Goal: Find specific page/section: Find specific page/section

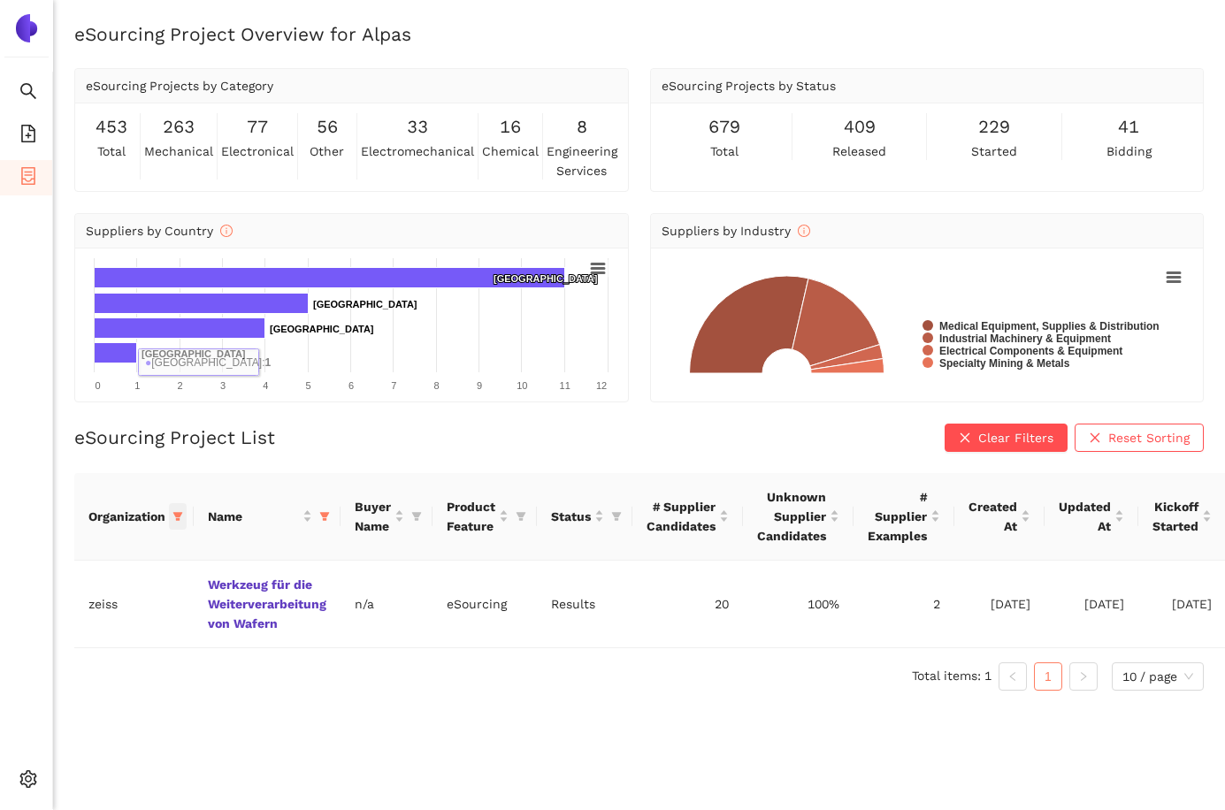
click at [177, 514] on icon "filter" at bounding box center [178, 516] width 10 height 9
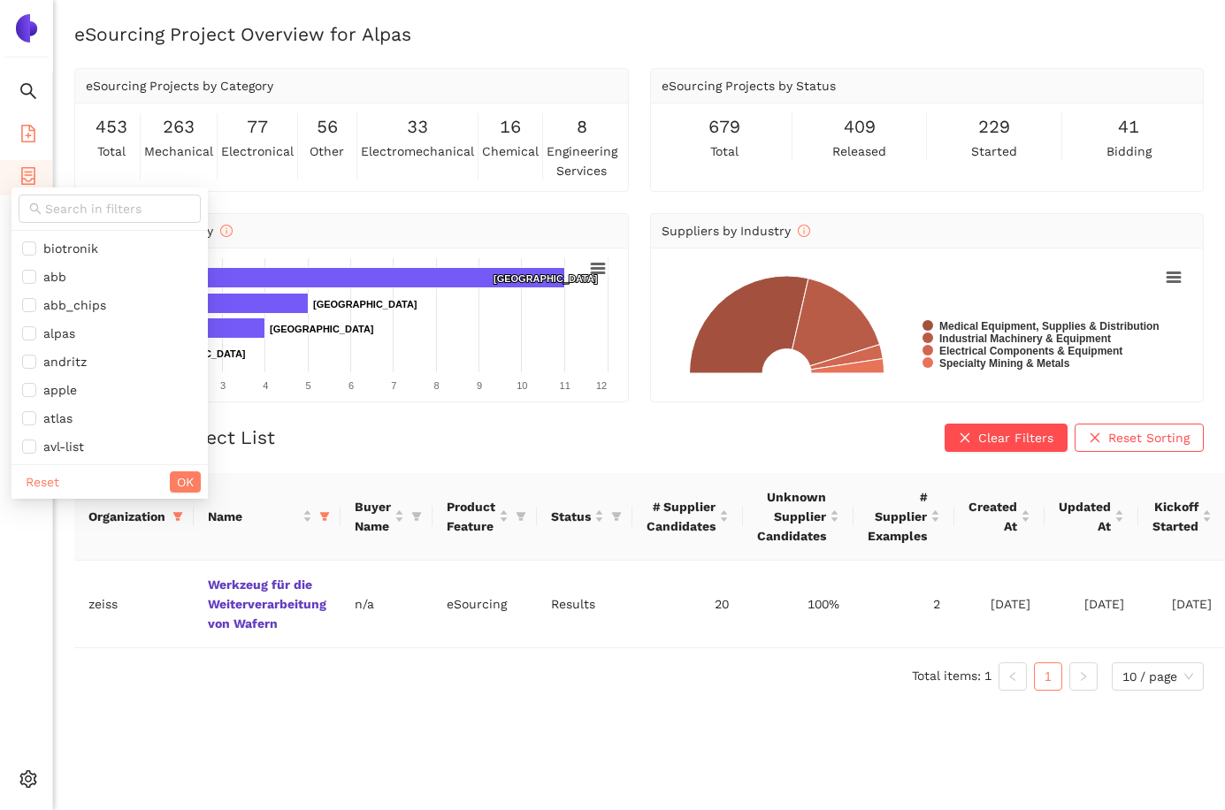
click at [29, 126] on icon "file-add" at bounding box center [28, 134] width 14 height 18
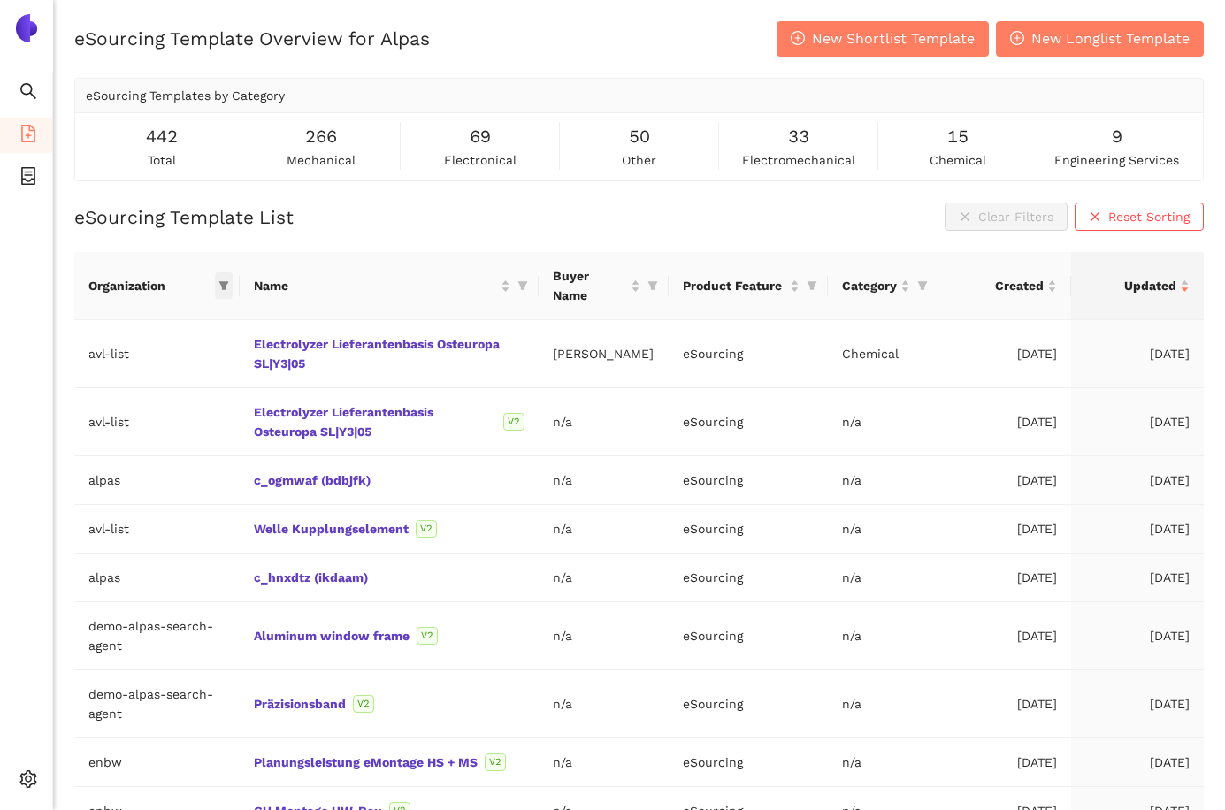
click at [227, 285] on icon "filter" at bounding box center [224, 286] width 10 height 9
click at [158, 320] on input "text" at bounding box center [141, 323] width 149 height 19
type input "fuch"
click at [157, 373] on span "fuchs" at bounding box center [147, 363] width 154 height 19
checkbox input "true"
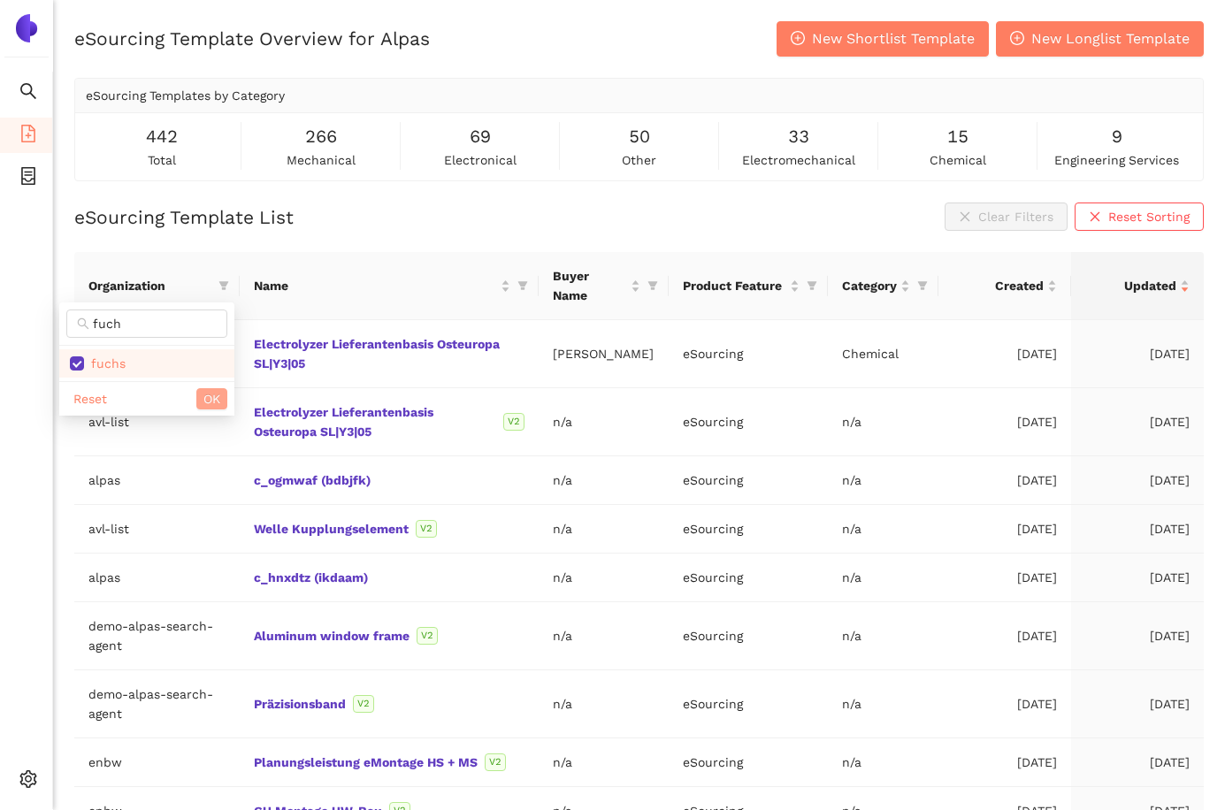
click at [202, 396] on button "OK" at bounding box center [211, 398] width 31 height 21
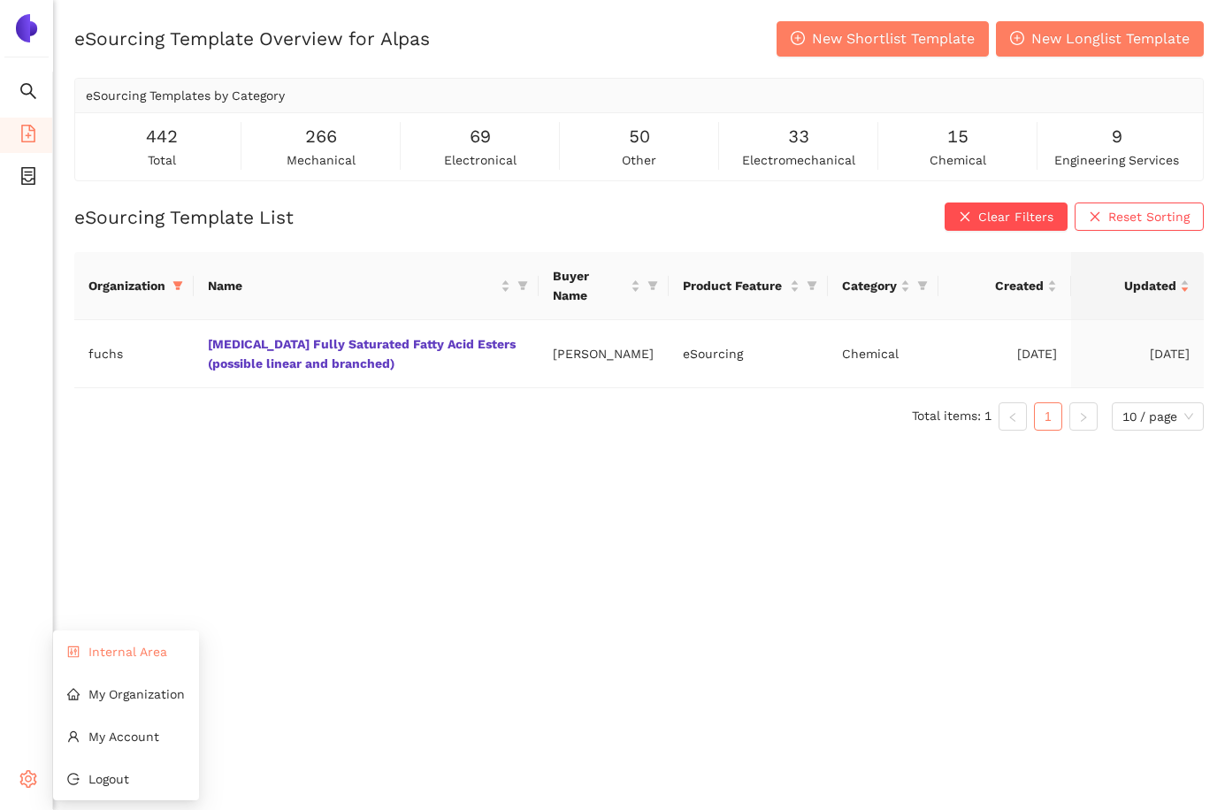
click at [125, 664] on li "Internal Area" at bounding box center [126, 651] width 146 height 35
